Goal: Task Accomplishment & Management: Use online tool/utility

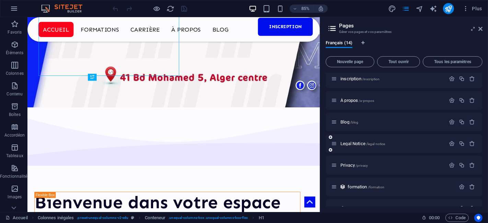
scroll to position [92, 0]
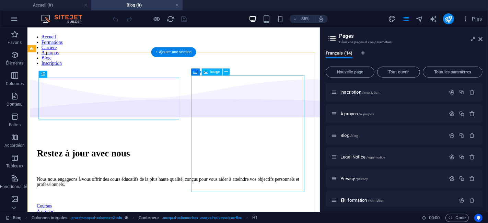
scroll to position [0, 0]
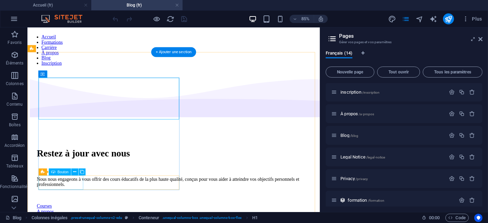
select select "px"
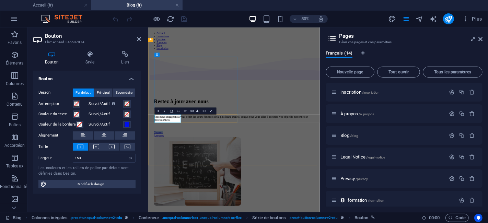
click at [81, 56] on icon at bounding box center [89, 54] width 33 height 7
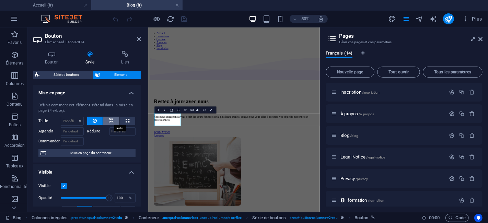
click at [109, 118] on icon at bounding box center [111, 121] width 5 height 8
click at [128, 120] on button at bounding box center [127, 121] width 15 height 8
type input "100"
select select "%"
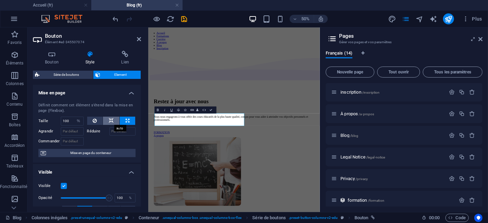
click at [112, 123] on icon at bounding box center [111, 121] width 5 height 8
select select "DISABLED_OPTION_VALUE"
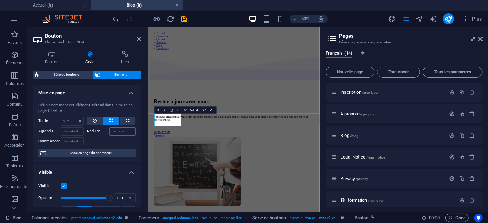
click at [119, 128] on input "Réduire" at bounding box center [122, 131] width 26 height 8
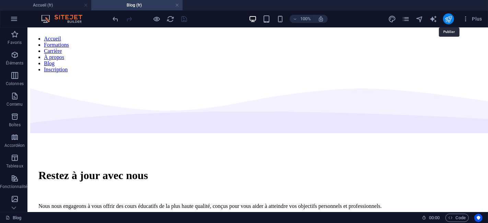
click at [0, 0] on icon "publish" at bounding box center [0, 0] width 0 height 0
